Goal: Find specific page/section: Find specific page/section

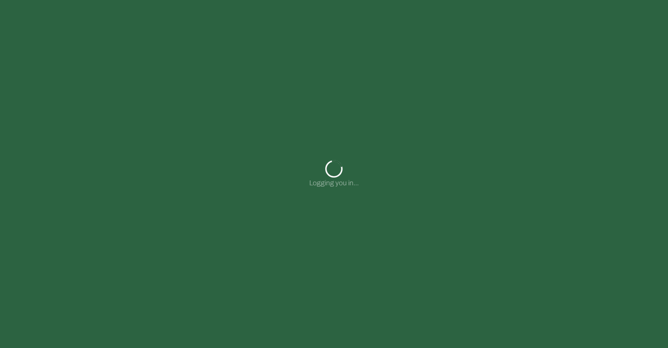
type input "**********"
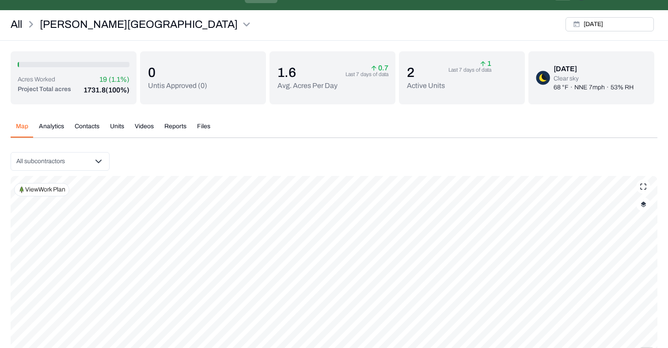
scroll to position [9, 0]
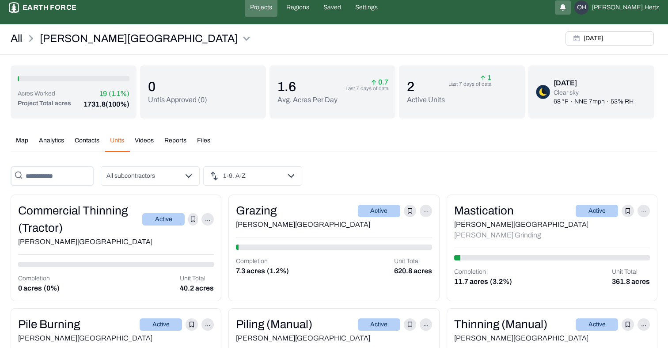
click at [122, 136] on button "Units" at bounding box center [117, 143] width 25 height 15
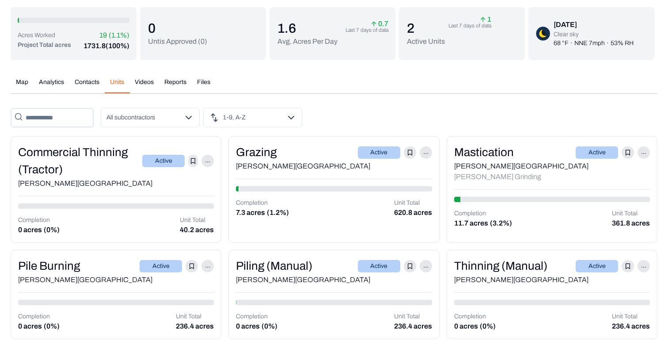
scroll to position [69, 0]
